Goal: Register for event/course

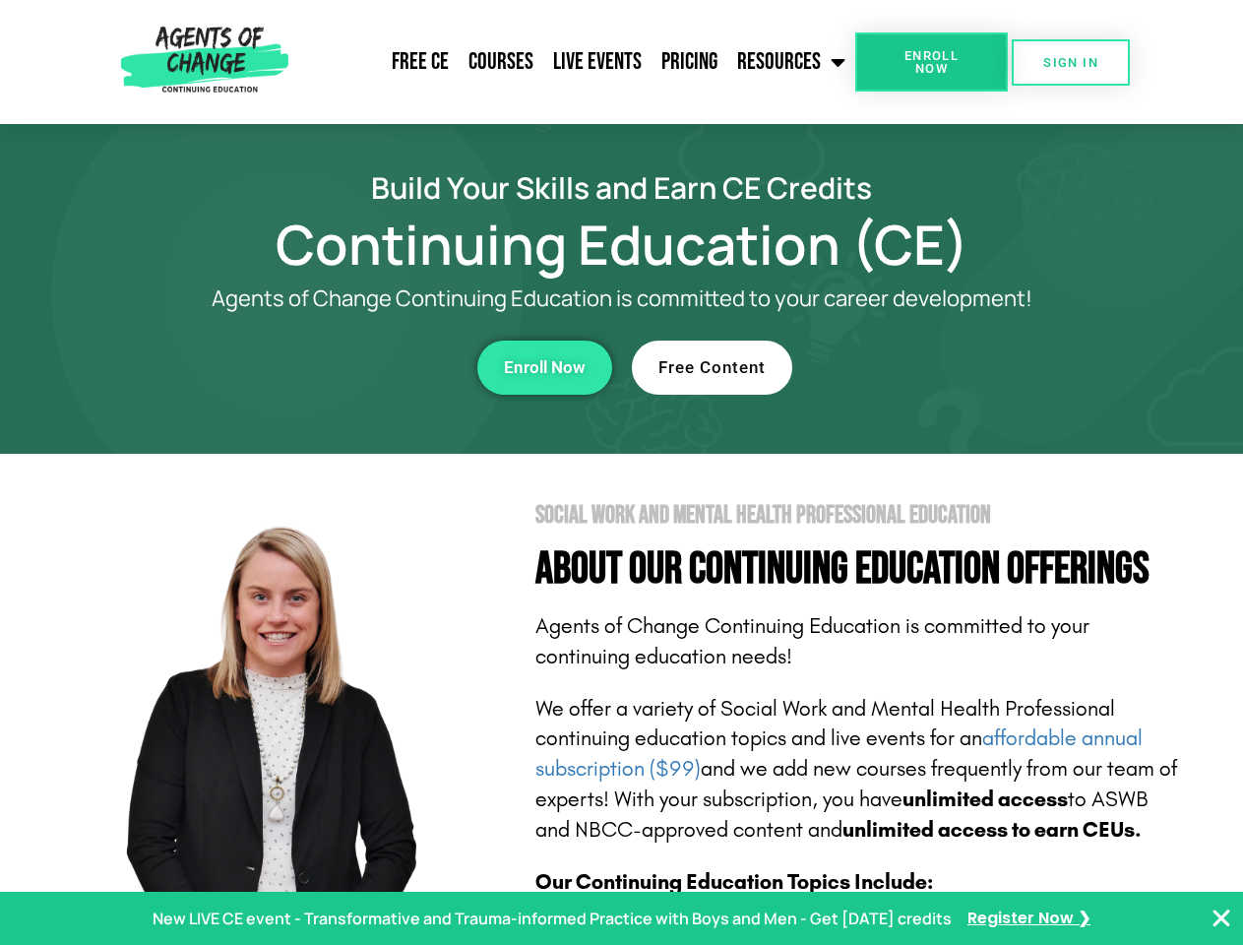
click at [621, 472] on section "Social Work and Mental Health Professional Education About Our Continuing Educa…" at bounding box center [621, 867] width 1243 height 827
click at [792, 62] on link "Resources" at bounding box center [791, 61] width 128 height 49
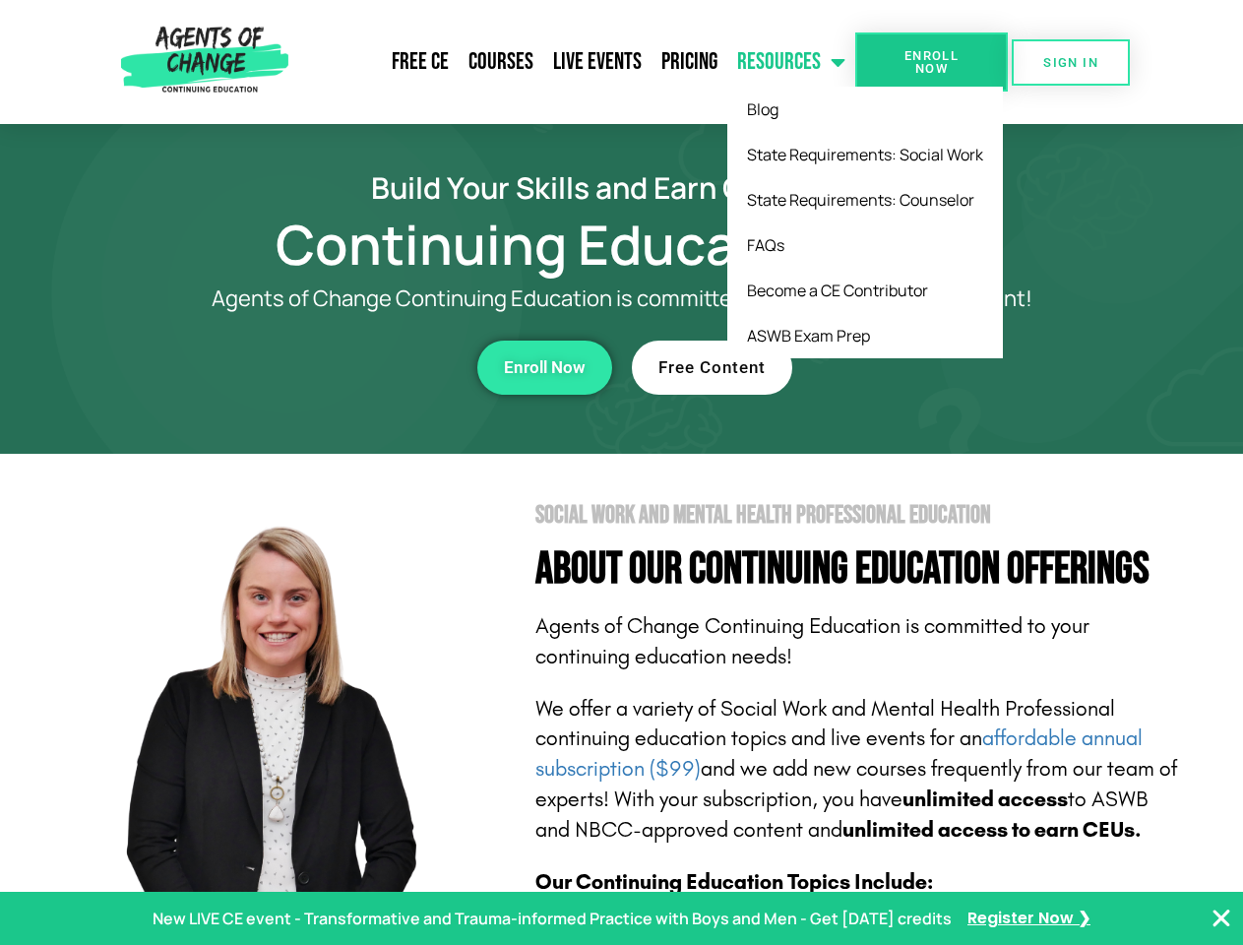
click at [931, 62] on span "Enroll Now" at bounding box center [932, 62] width 90 height 26
click at [1071, 62] on span "SIGN IN" at bounding box center [1070, 62] width 55 height 13
click at [342, 367] on div "Enroll Now" at bounding box center [341, 368] width 541 height 54
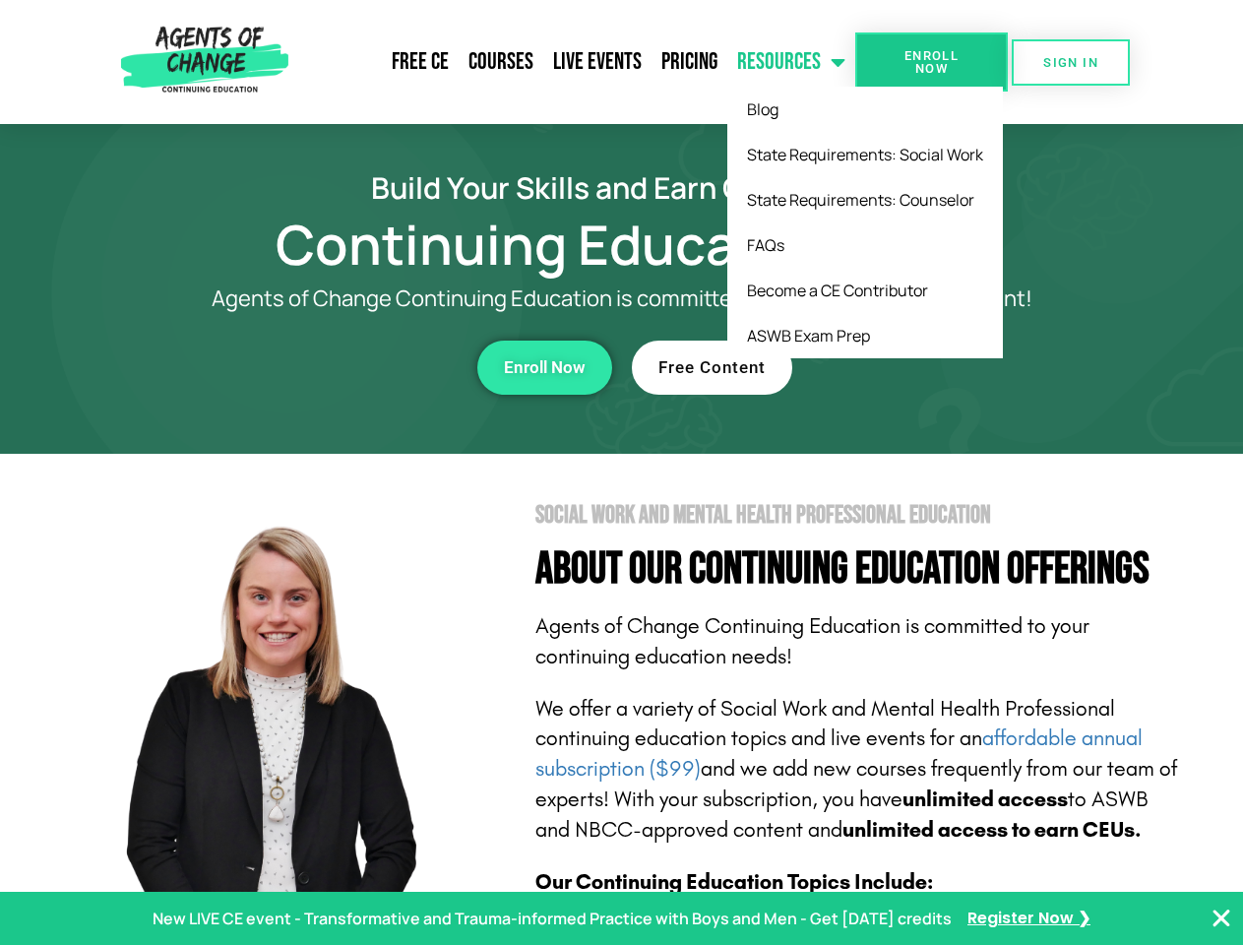
click at [342, 367] on div "Enroll Now" at bounding box center [341, 368] width 541 height 54
click at [544, 367] on span "Enroll Now" at bounding box center [545, 367] width 82 height 17
